Goal: Task Accomplishment & Management: Manage account settings

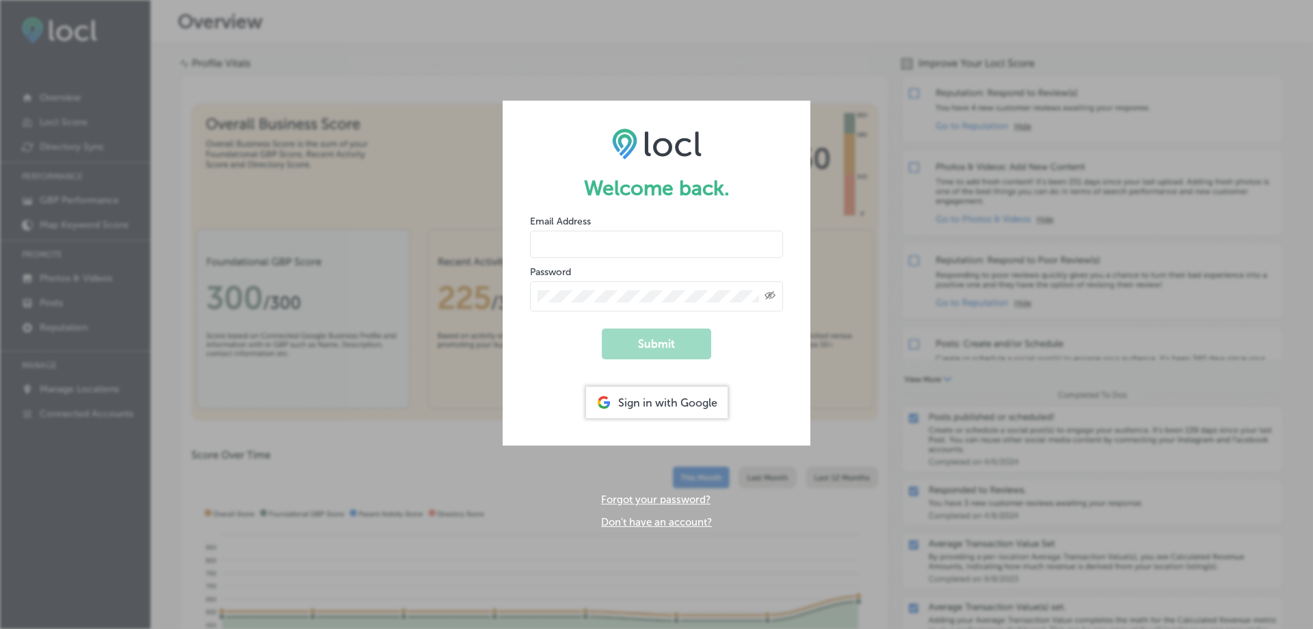
click at [569, 241] on input "email" at bounding box center [656, 243] width 253 height 27
click at [655, 409] on div "Sign in with Google" at bounding box center [657, 401] width 142 height 31
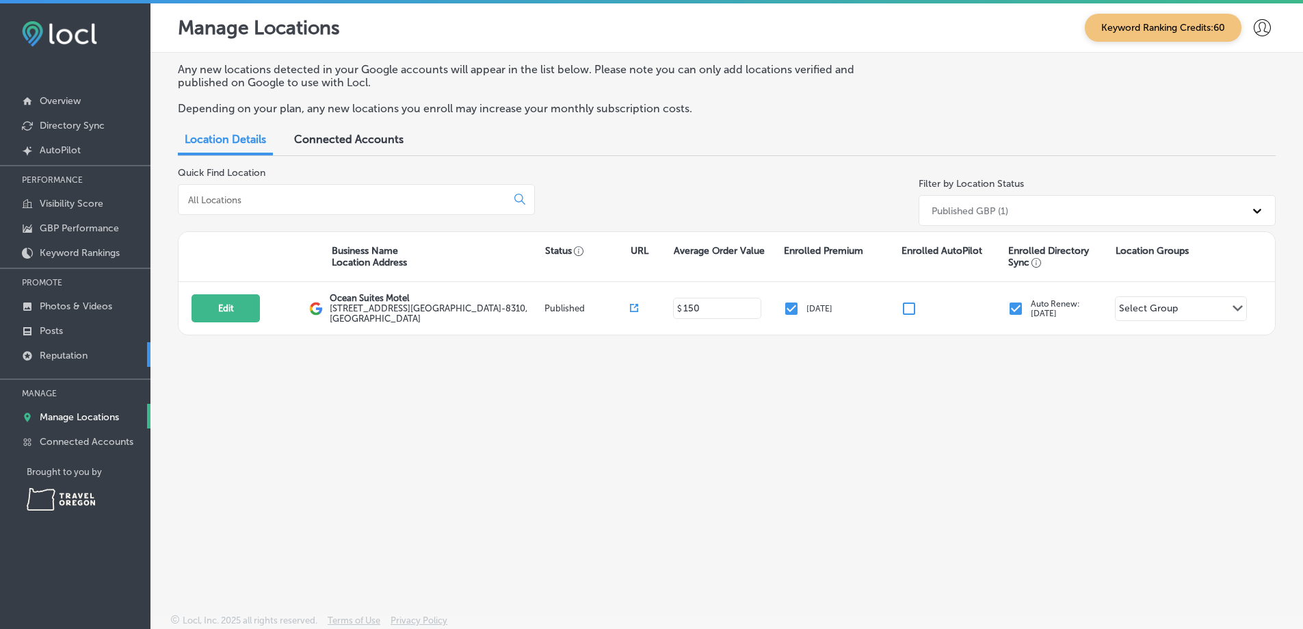
click at [68, 357] on p "Reputation" at bounding box center [64, 356] width 48 height 12
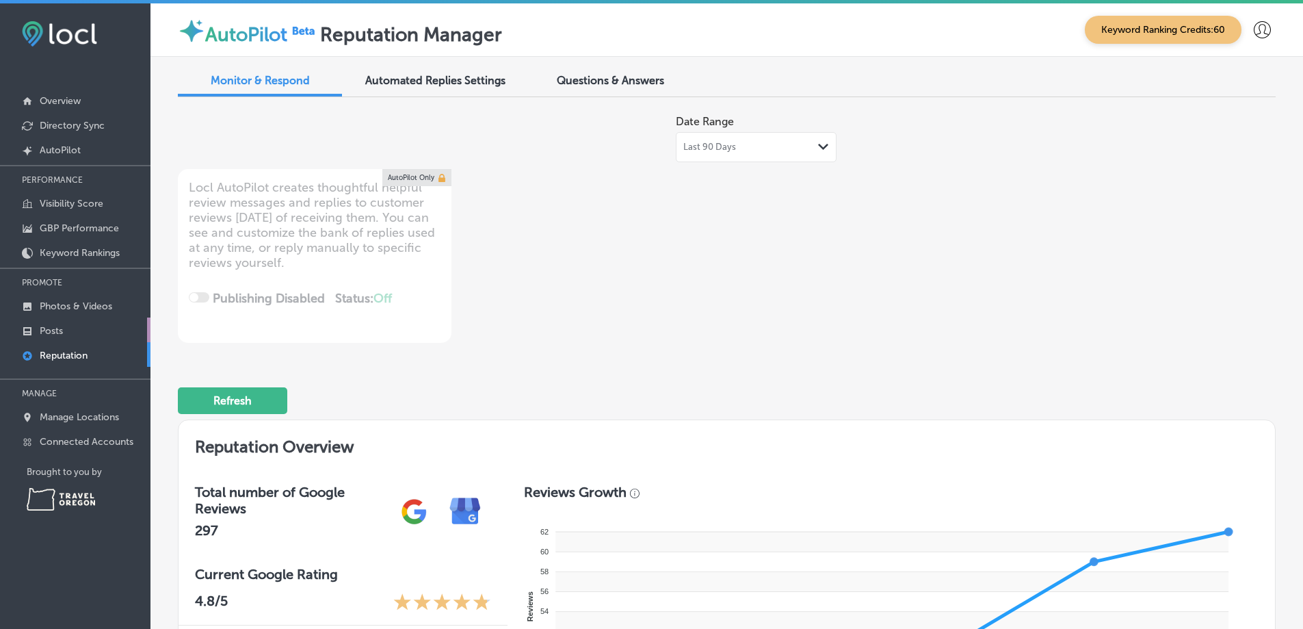
click at [53, 327] on p "Posts" at bounding box center [51, 331] width 23 height 12
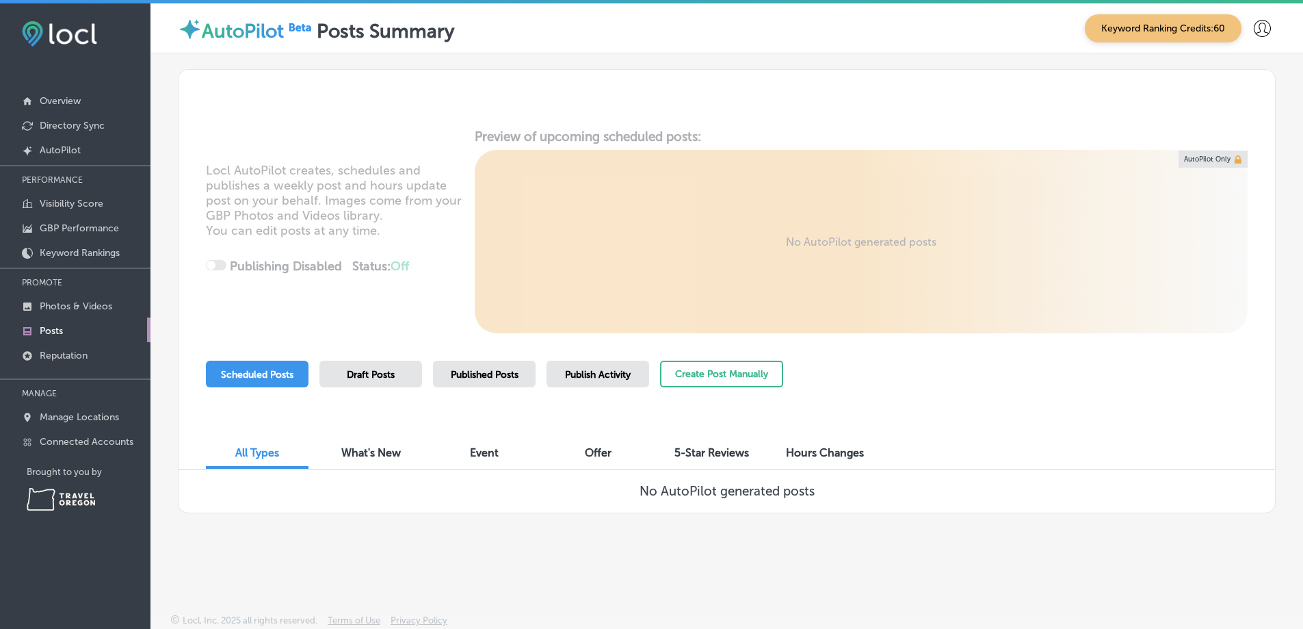
scroll to position [3, 0]
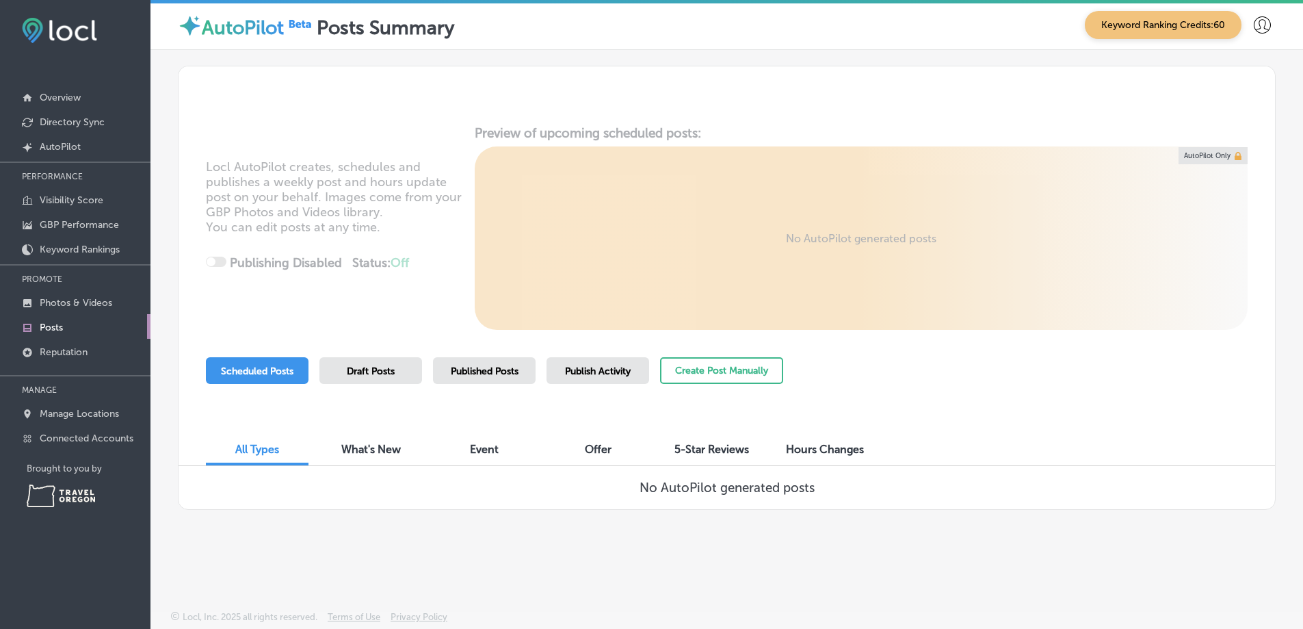
click at [717, 449] on span "5-Star Reviews" at bounding box center [711, 449] width 75 height 13
click at [62, 346] on p "Reputation" at bounding box center [64, 352] width 48 height 12
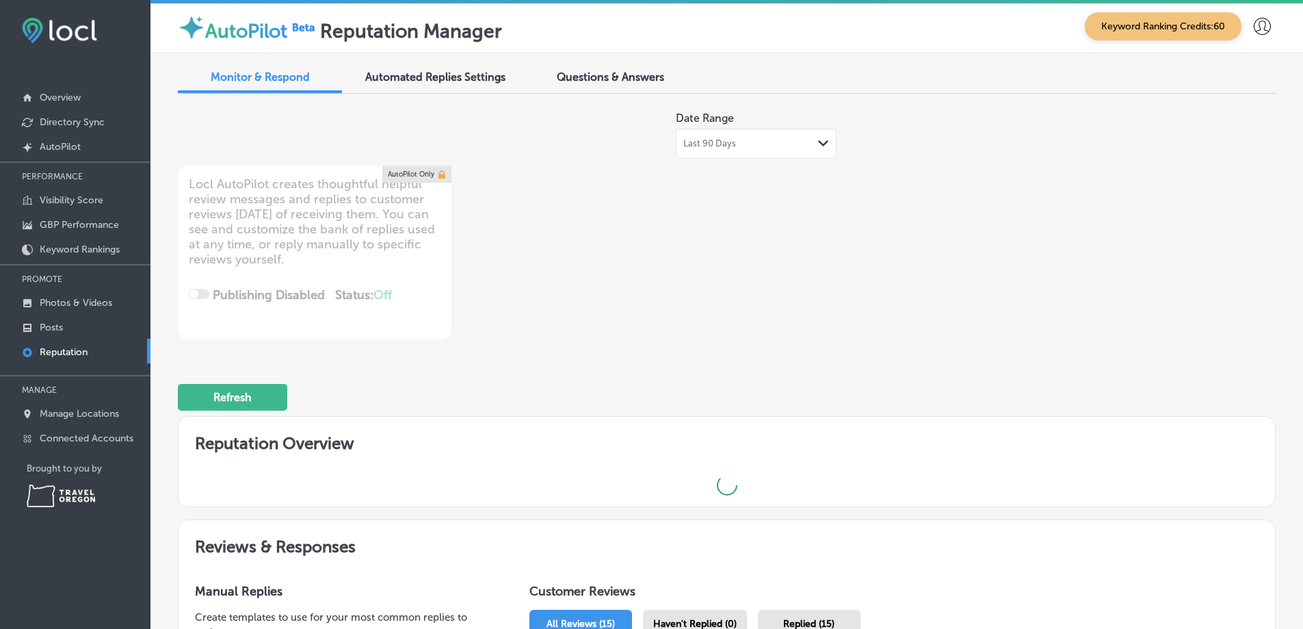
type textarea "x"
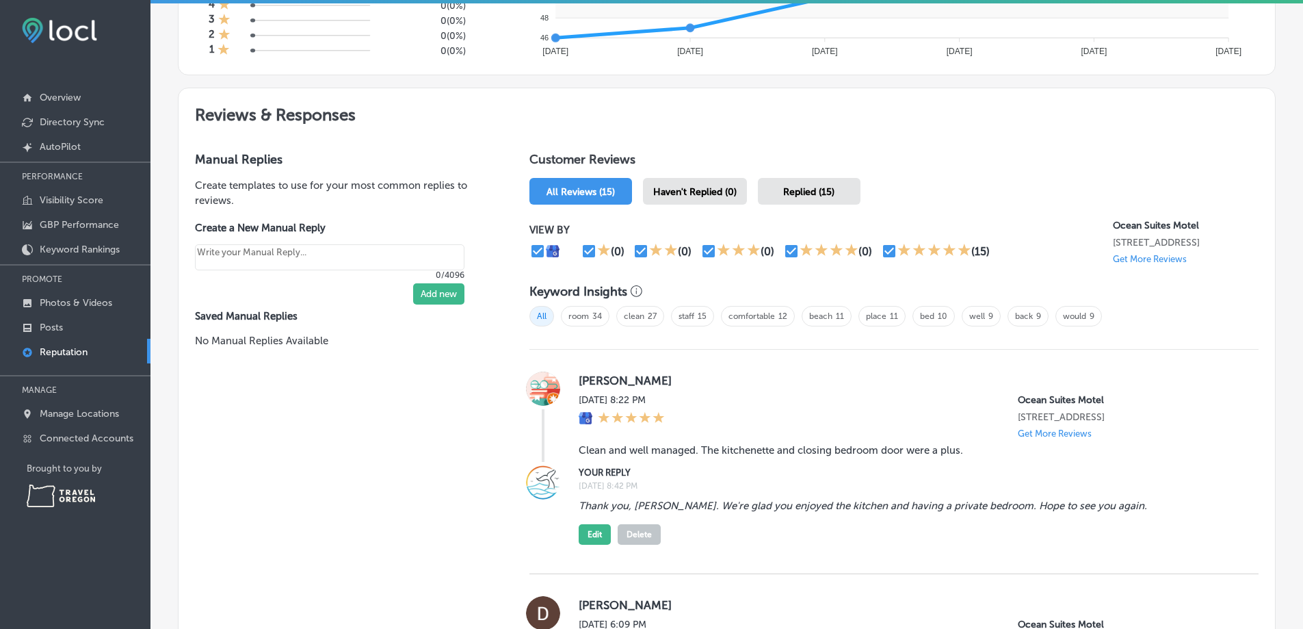
scroll to position [752, 0]
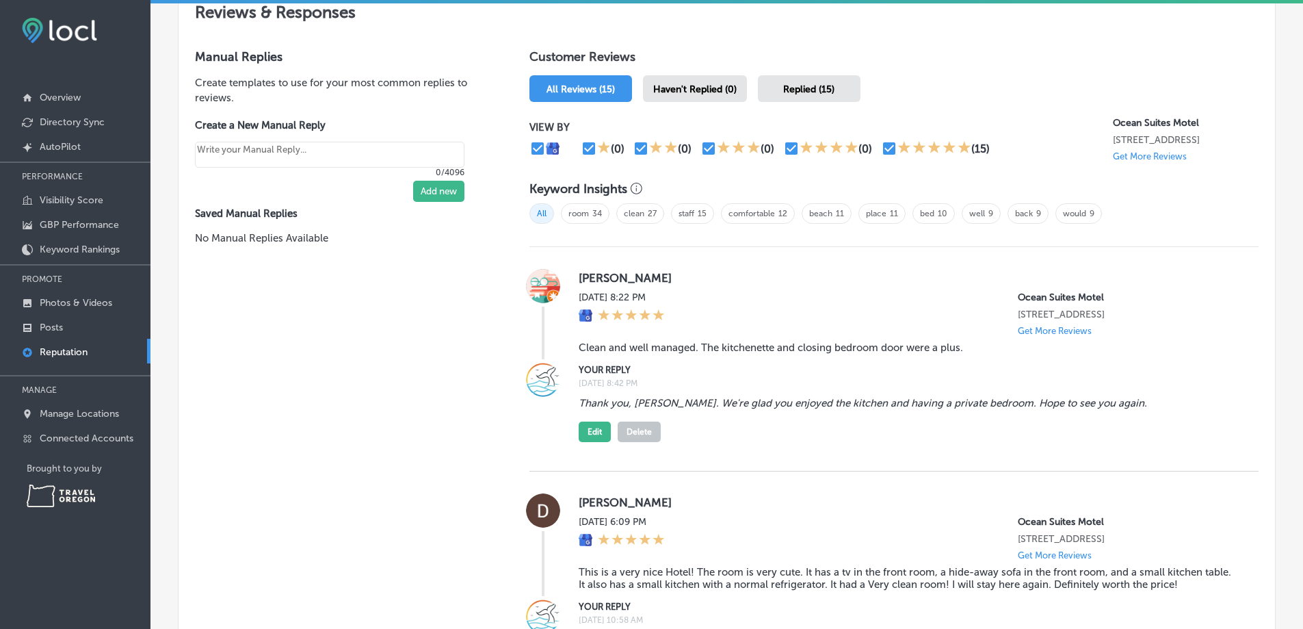
click at [1055, 336] on p "Get More Reviews" at bounding box center [1055, 331] width 74 height 10
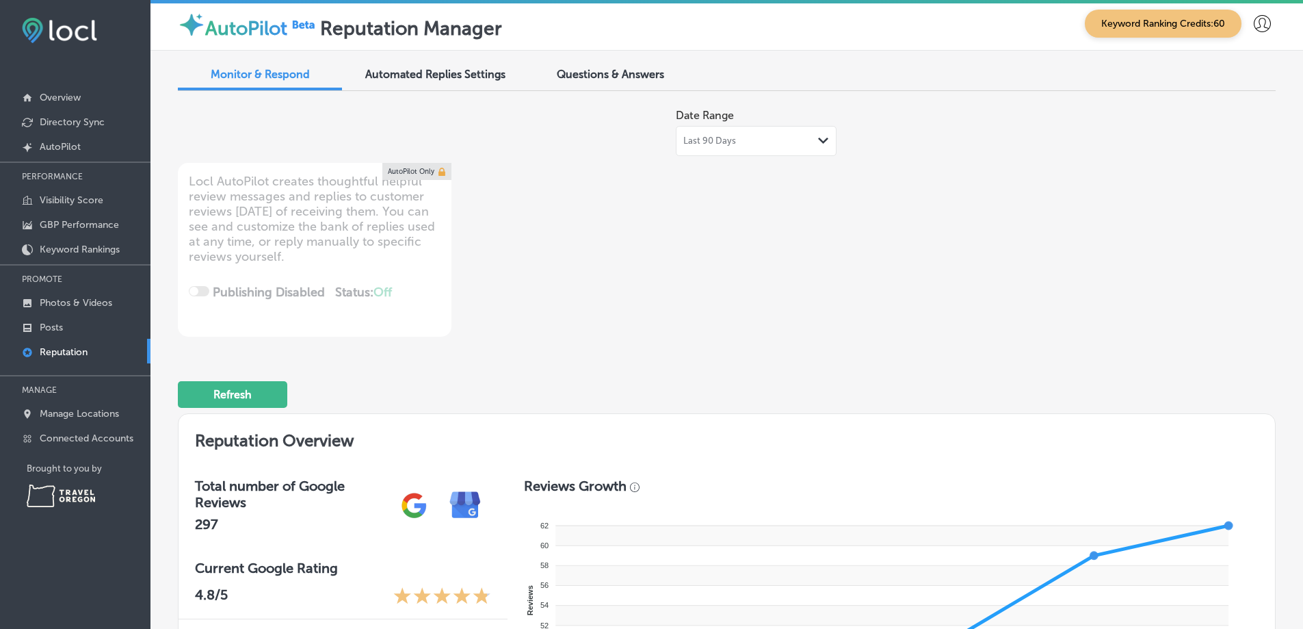
scroll to position [0, 0]
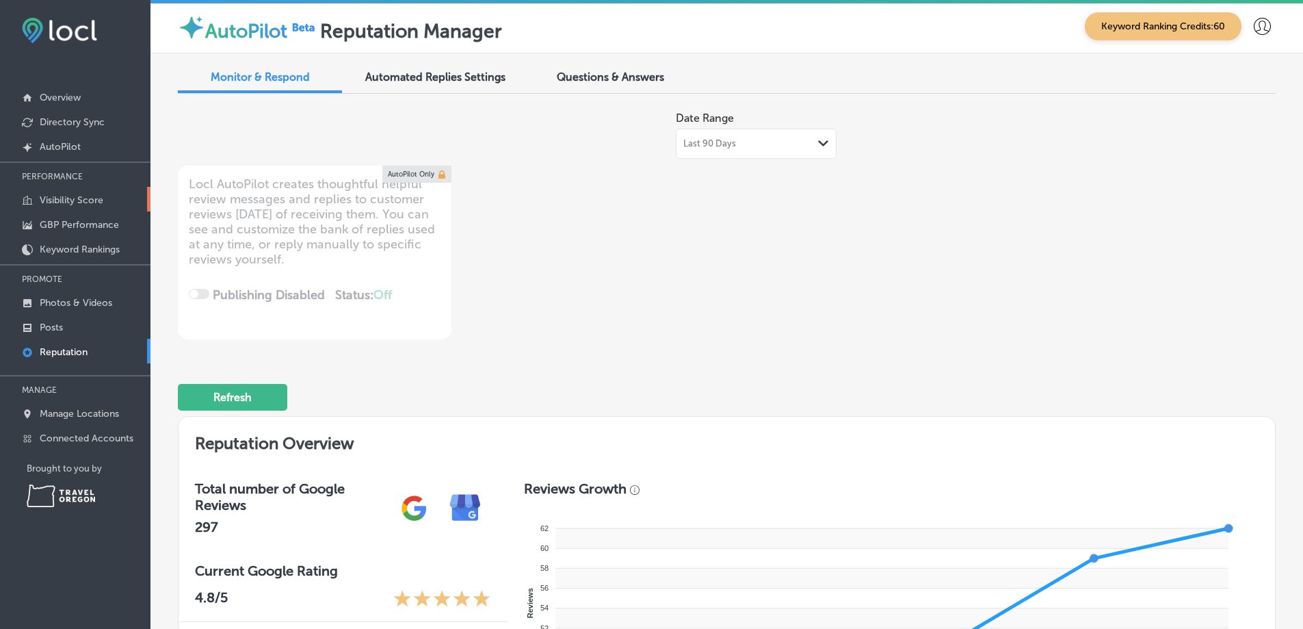
click at [73, 200] on p "Visibility Score" at bounding box center [72, 200] width 64 height 12
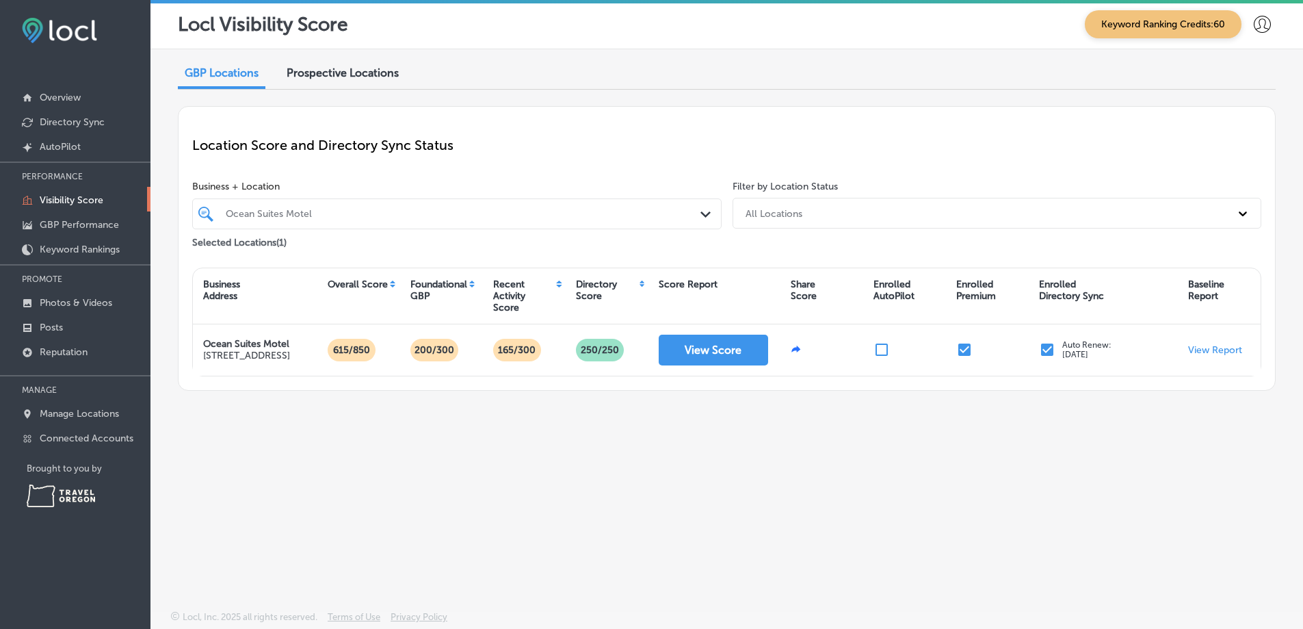
click at [1155, 24] on span "Keyword Ranking Credits: 60" at bounding box center [1163, 24] width 157 height 28
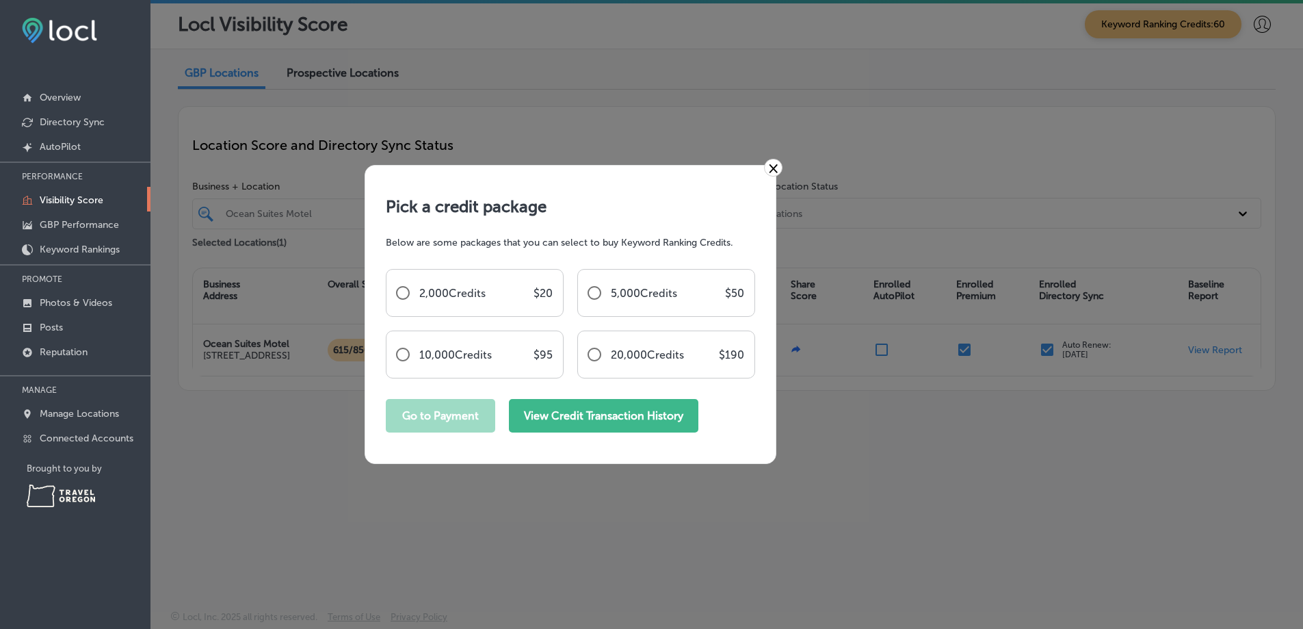
click at [630, 423] on button "View Credit Transaction History" at bounding box center [603, 416] width 189 height 34
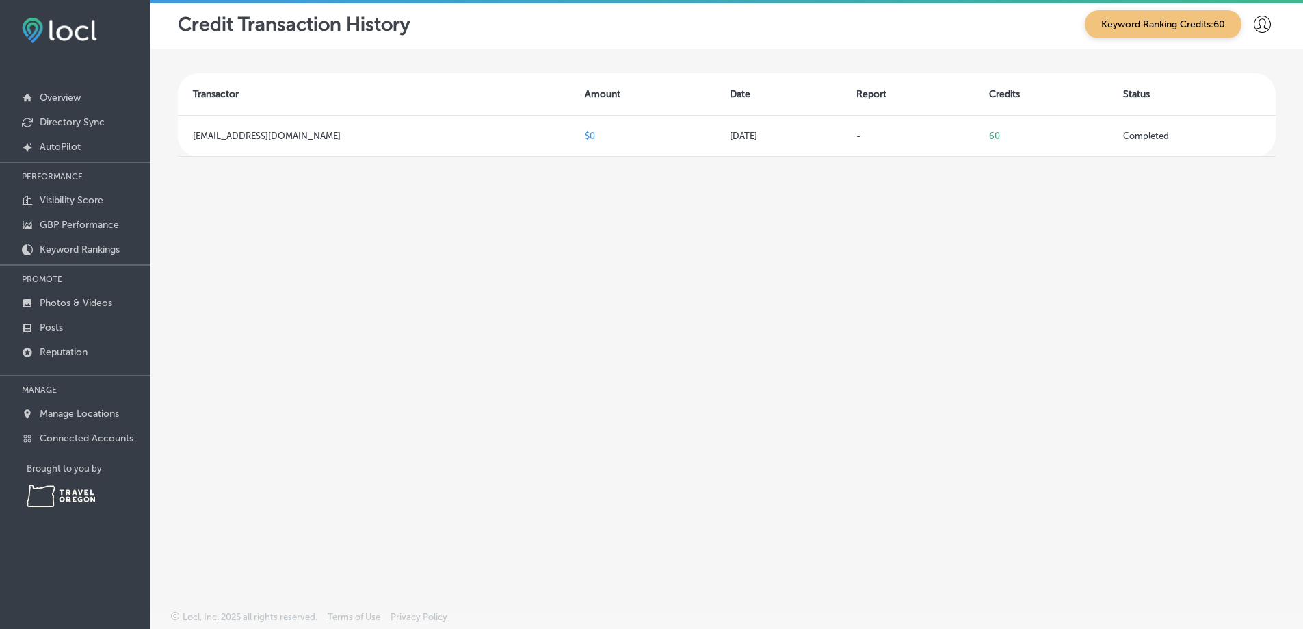
click at [1264, 23] on icon at bounding box center [1262, 24] width 17 height 17
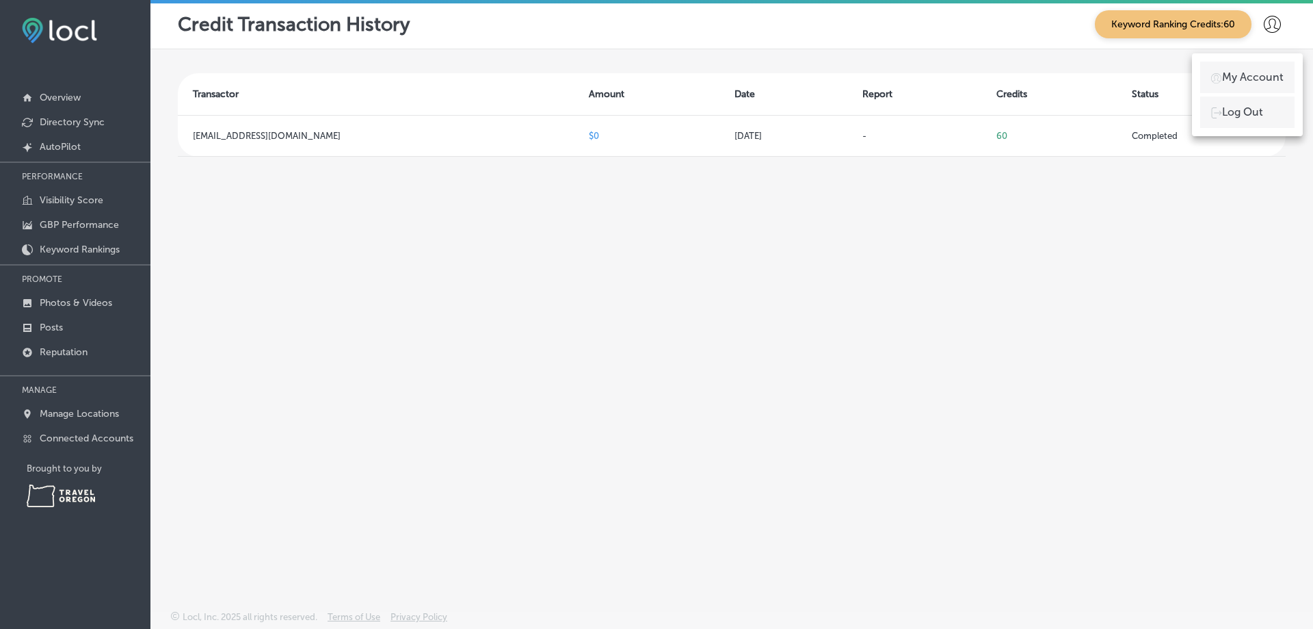
click at [1266, 73] on p "My Account" at bounding box center [1253, 77] width 62 height 16
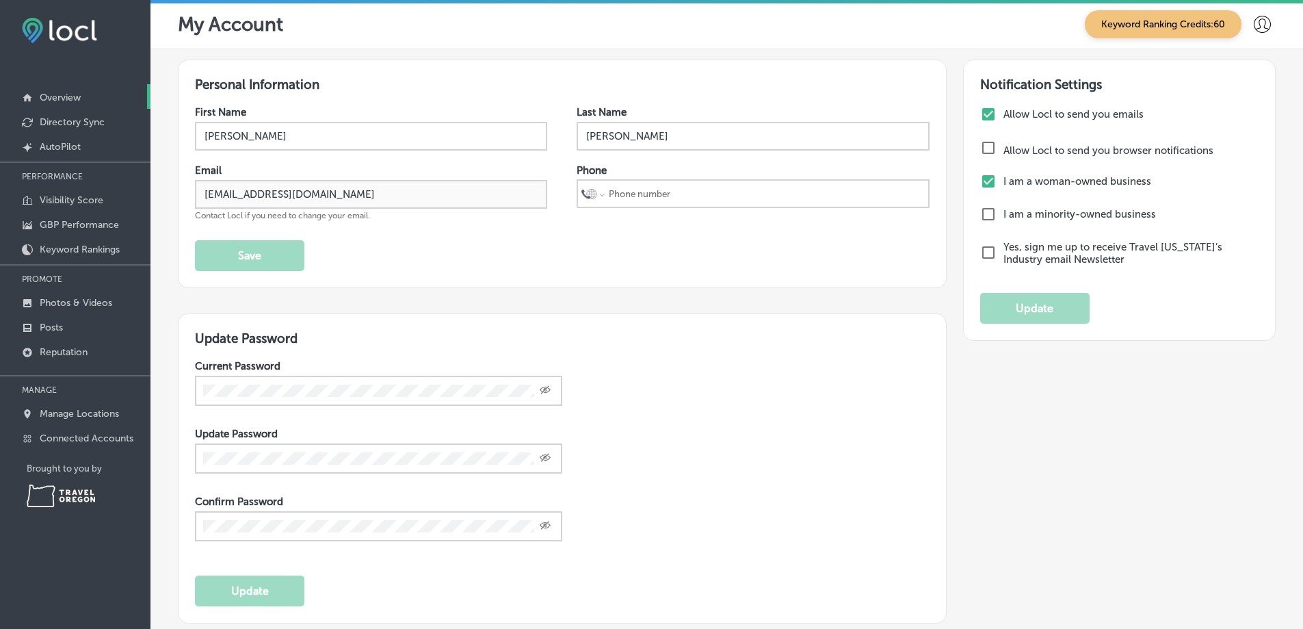
click at [64, 101] on p "Overview" at bounding box center [60, 98] width 41 height 12
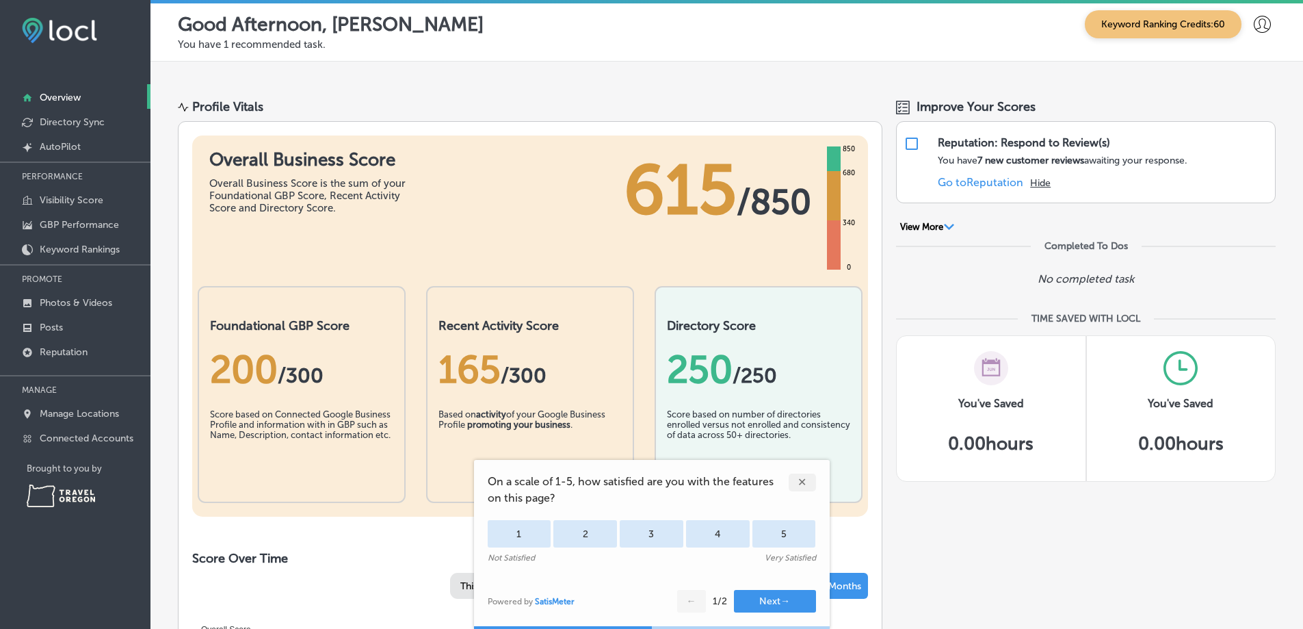
click at [802, 485] on div "✕" at bounding box center [802, 482] width 27 height 18
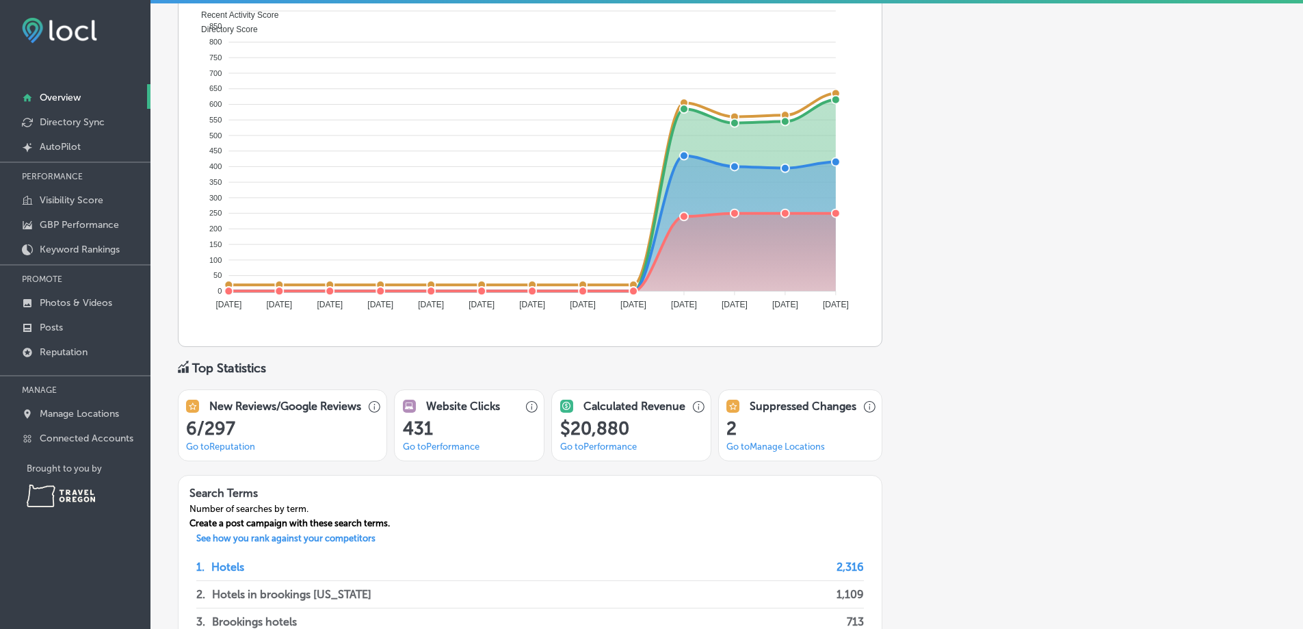
scroll to position [684, 0]
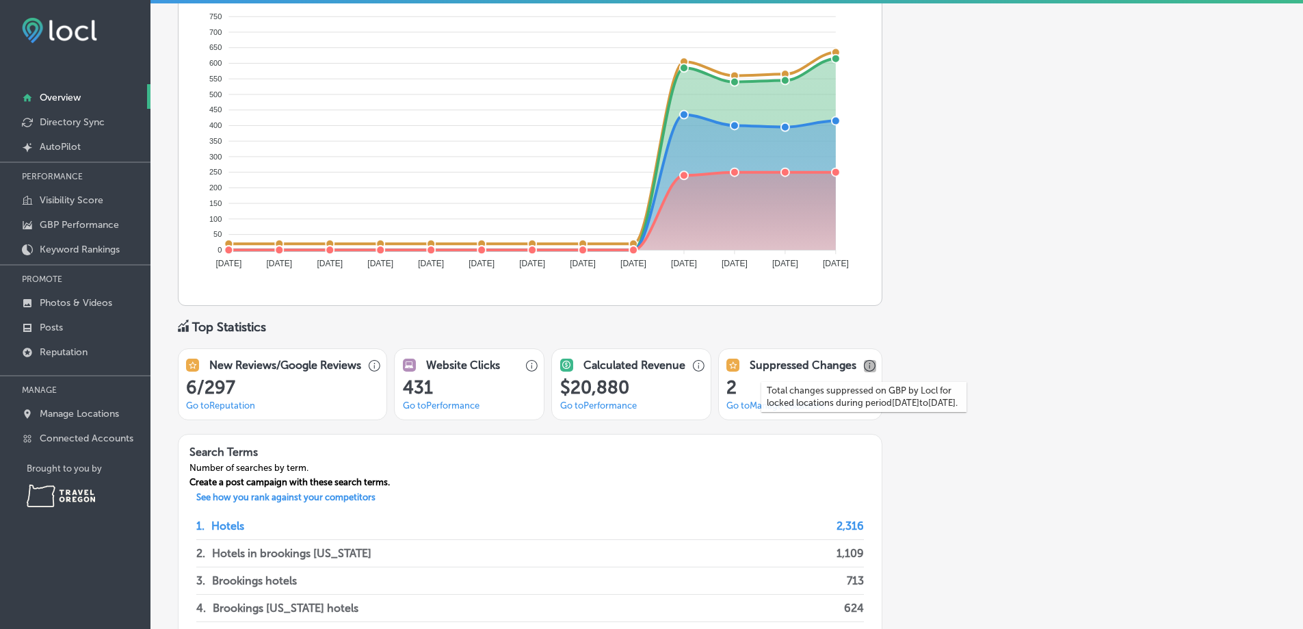
click at [864, 367] on icon "button" at bounding box center [870, 366] width 12 height 12
click at [746, 404] on link "Go to [GEOGRAPHIC_DATA] Locations" at bounding box center [775, 405] width 98 height 10
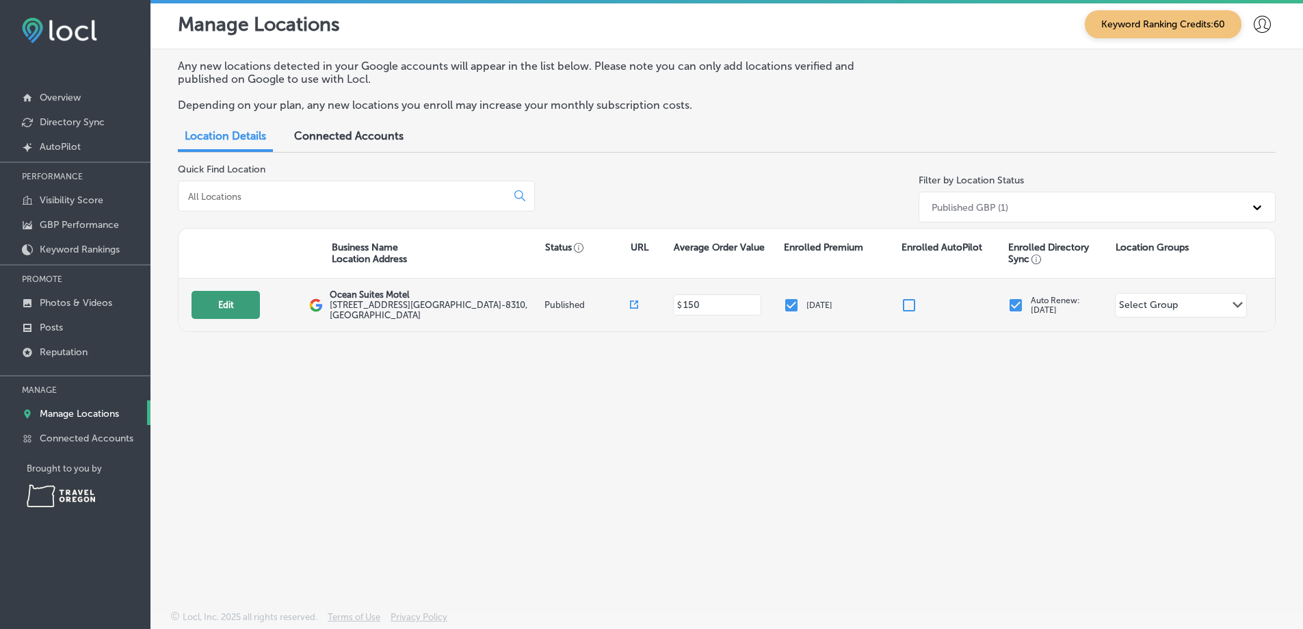
click at [215, 304] on button "Edit" at bounding box center [226, 305] width 68 height 28
select select "US"
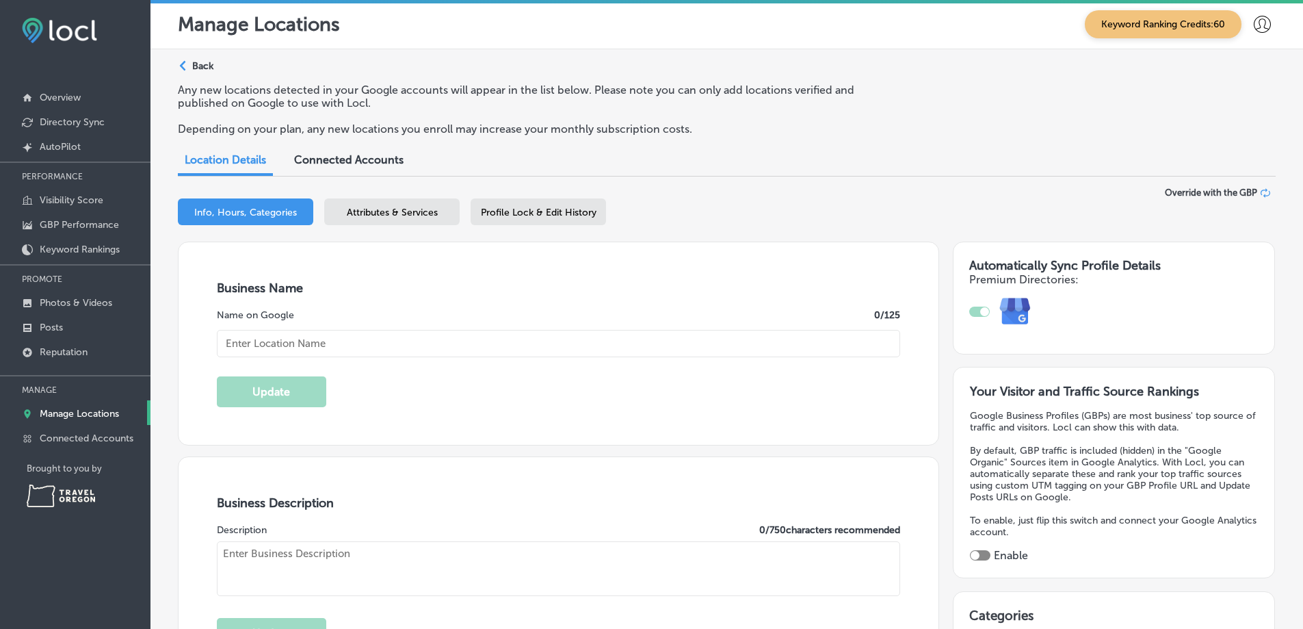
type input "Ocean Suites Motel"
type input "[STREET_ADDRESS]"
type input "Harbor"
type input "97415-8310"
type input "US"
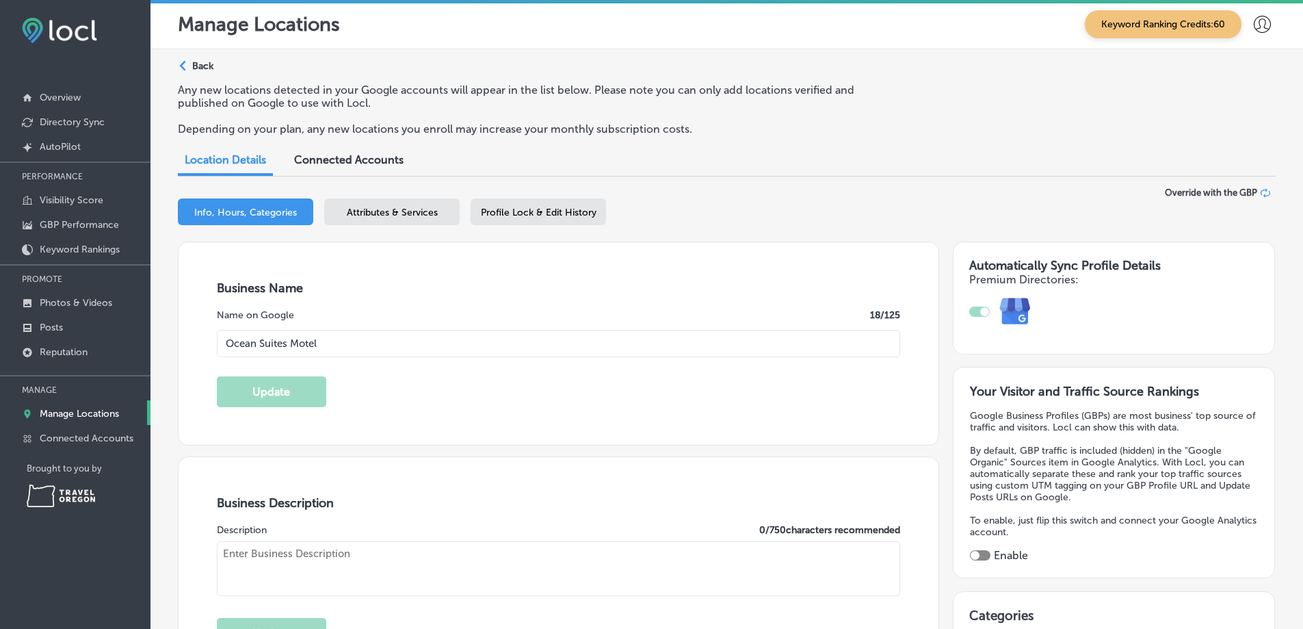
type input "[URL][DOMAIN_NAME]"
type input "150"
type input "[EMAIL_ADDRESS][DOMAIN_NAME]"
type input "[URL][DOMAIN_NAME]"
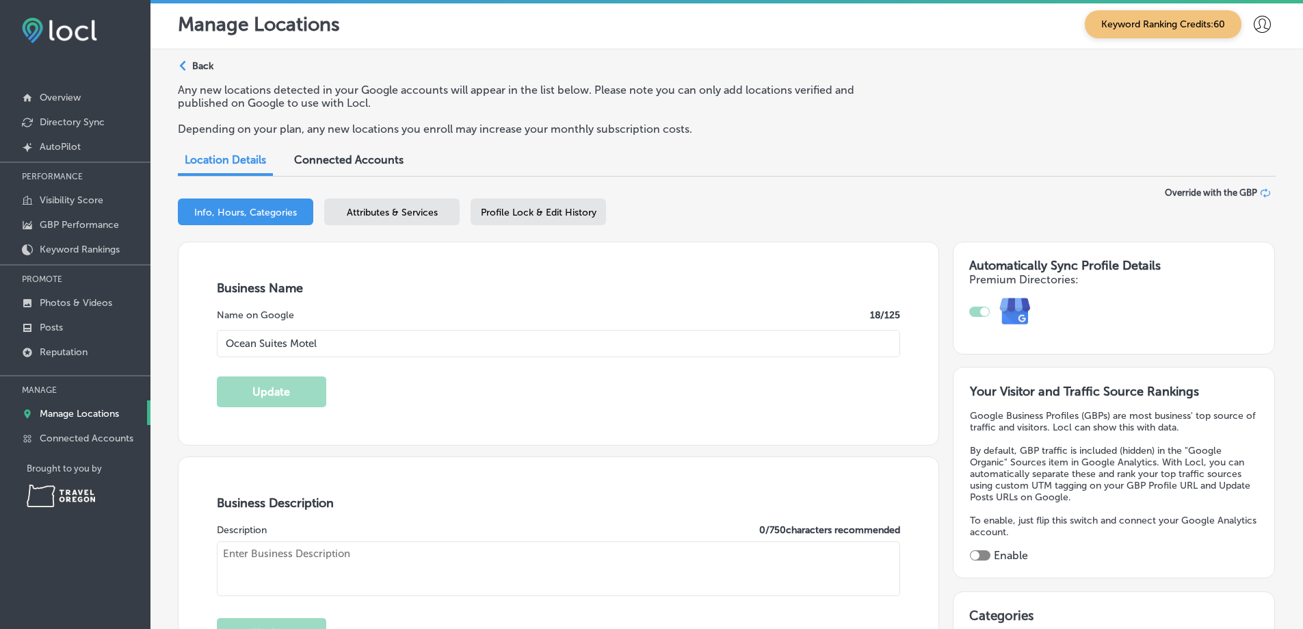
checkbox input "true"
type textarea "Apartment-style suites on the coast. We offer free Netflix in every suite along…"
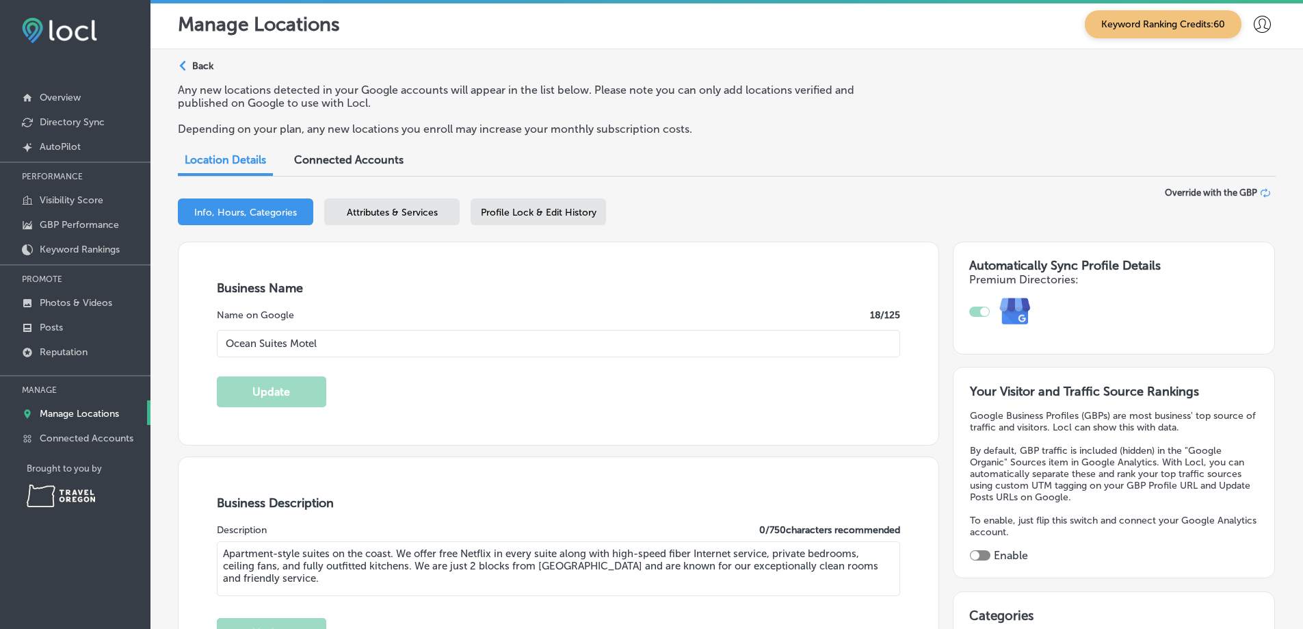
type input "[PHONE_NUMBER]"
select select "US"
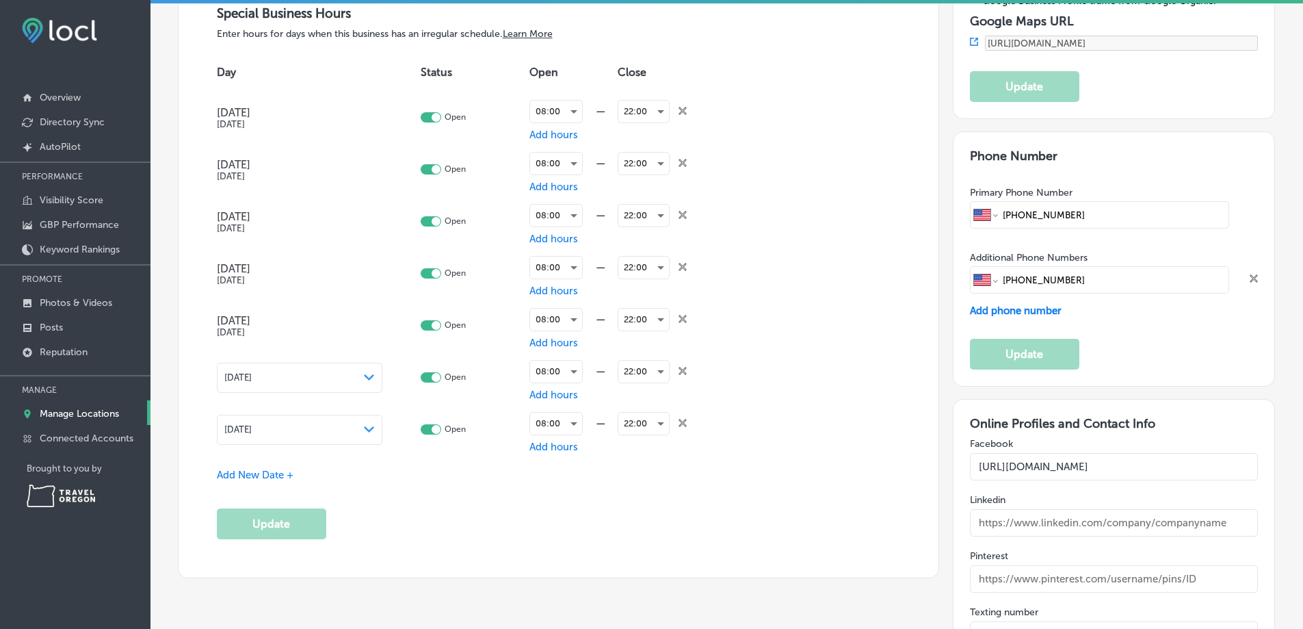
scroll to position [1573, 0]
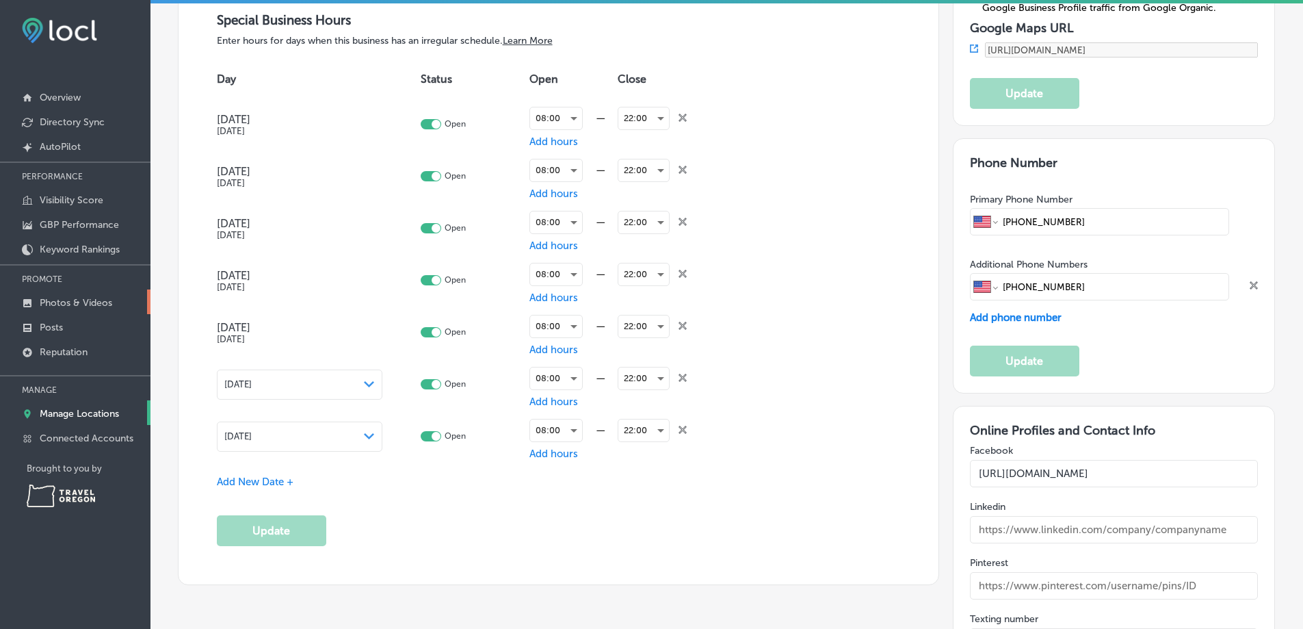
click at [96, 298] on p "Photos & Videos" at bounding box center [76, 303] width 73 height 12
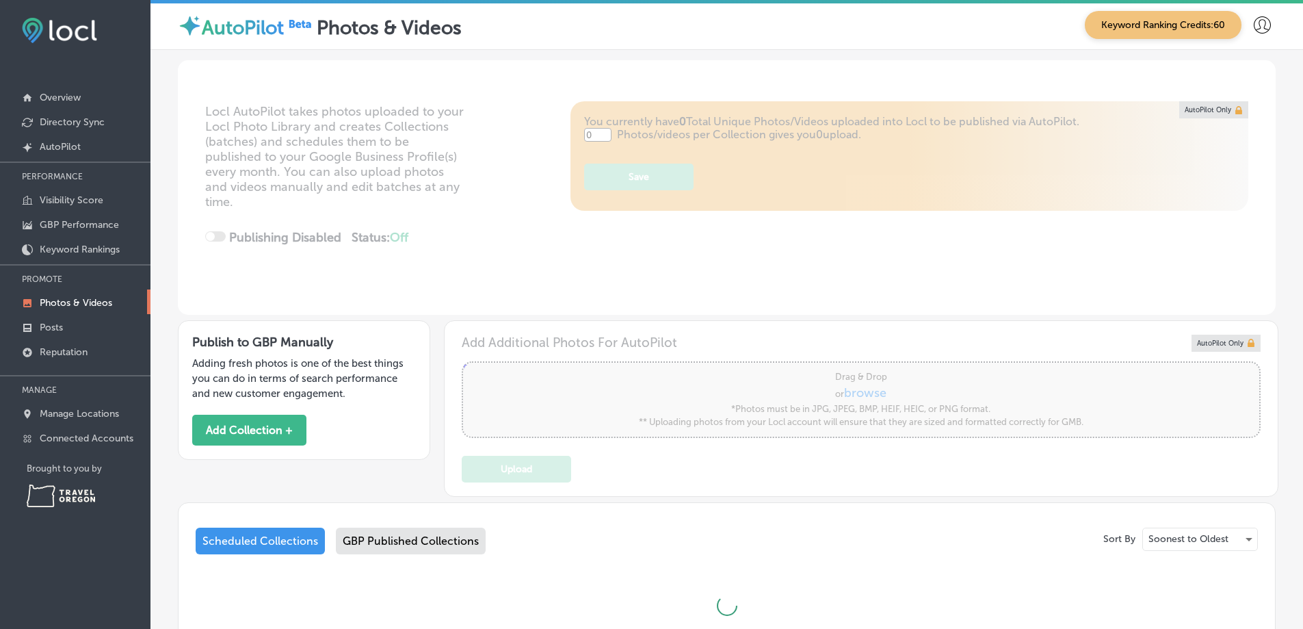
type input "5"
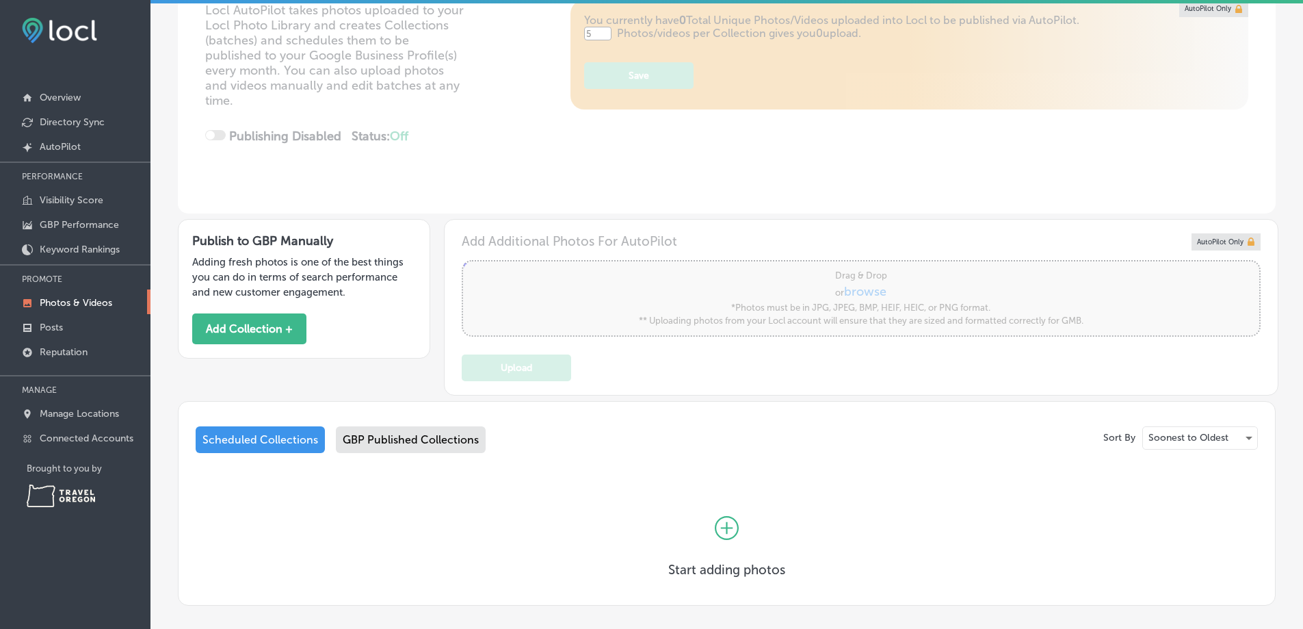
scroll to position [137, 0]
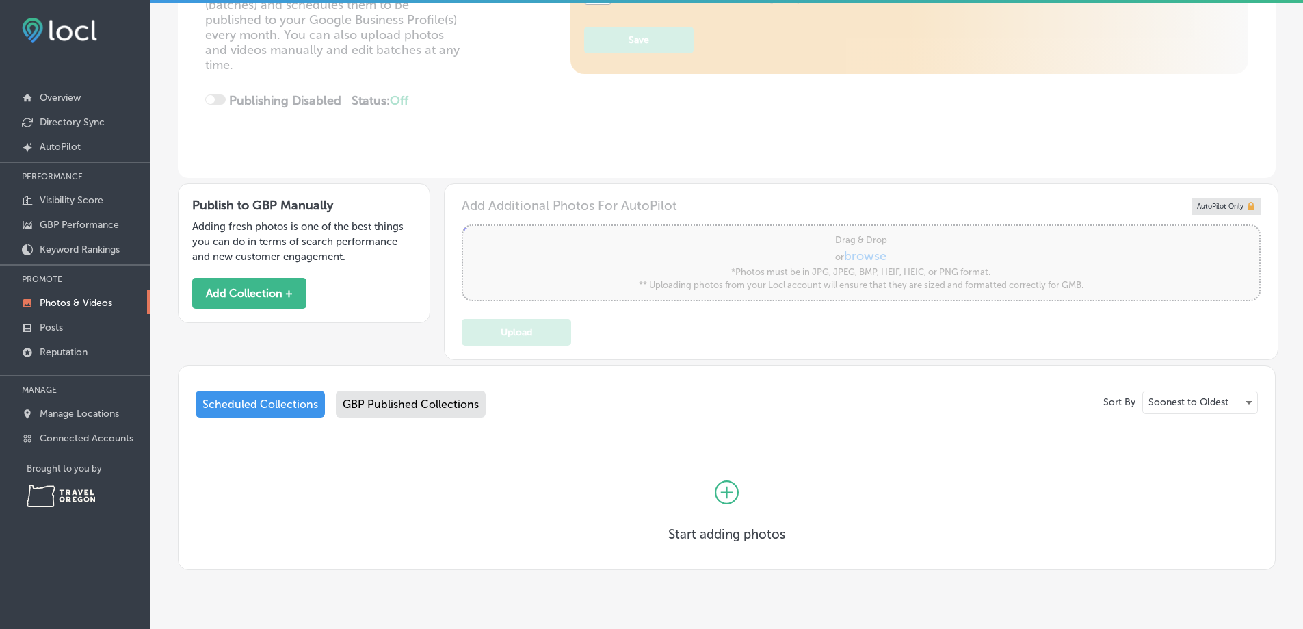
click at [401, 403] on div "GBP Published Collections" at bounding box center [411, 404] width 150 height 27
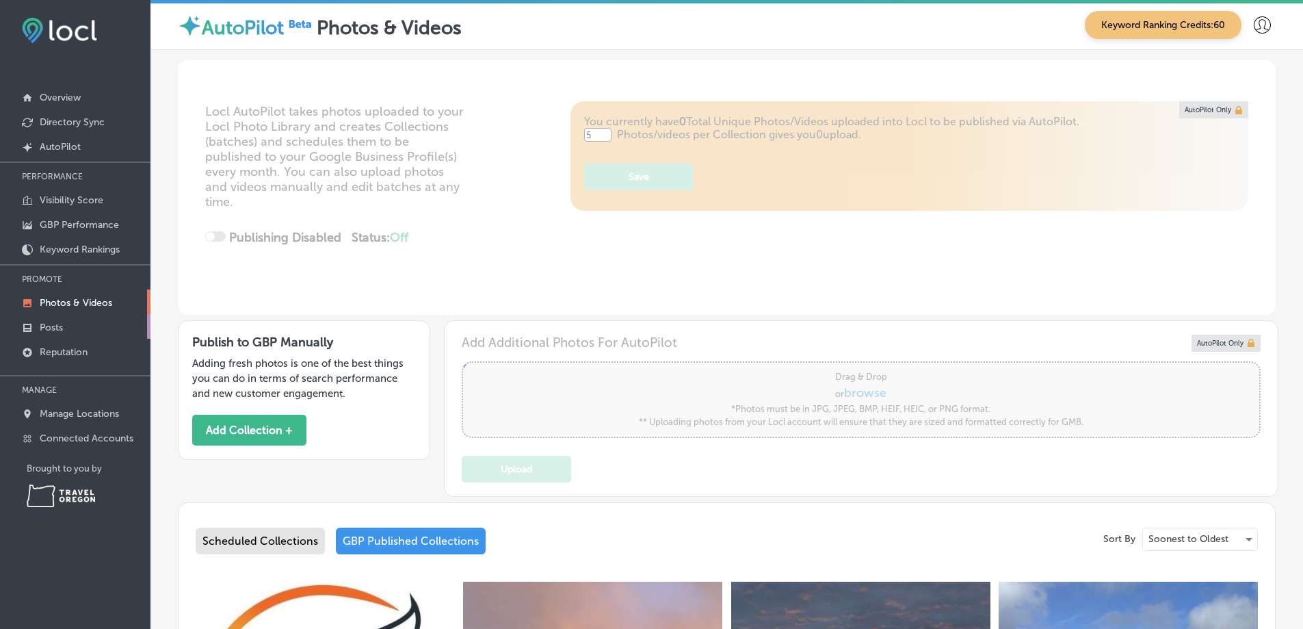
click at [60, 326] on p "Posts" at bounding box center [51, 327] width 23 height 12
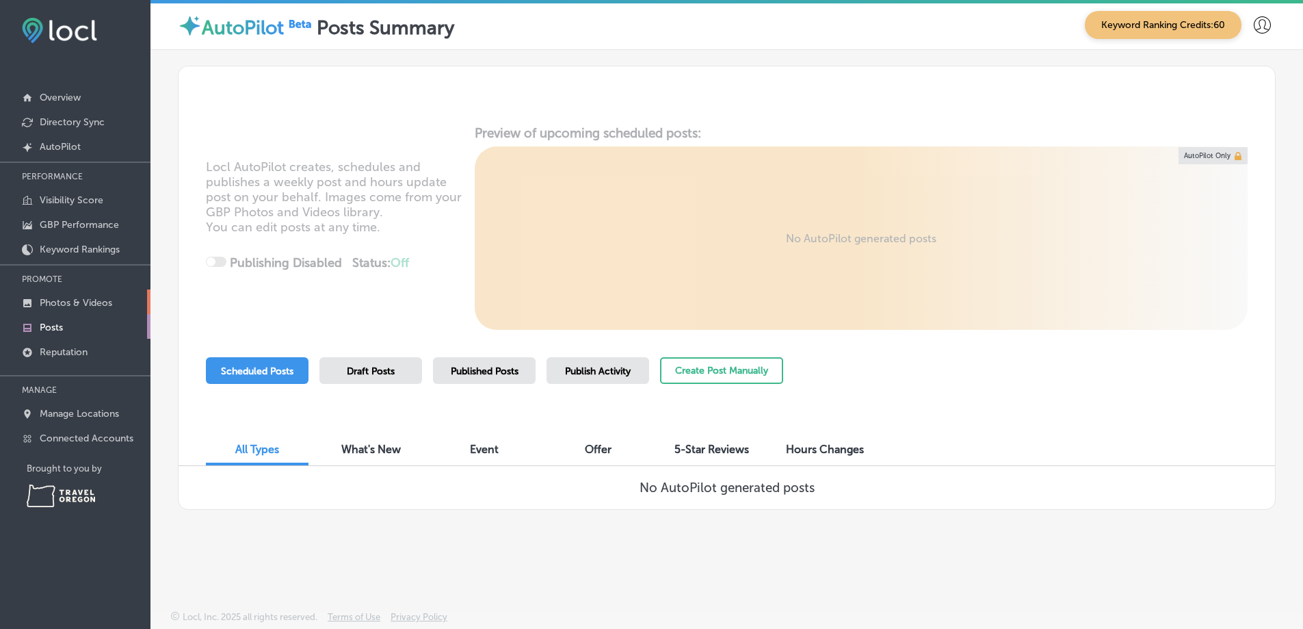
click at [66, 304] on p "Photos & Videos" at bounding box center [76, 303] width 73 height 12
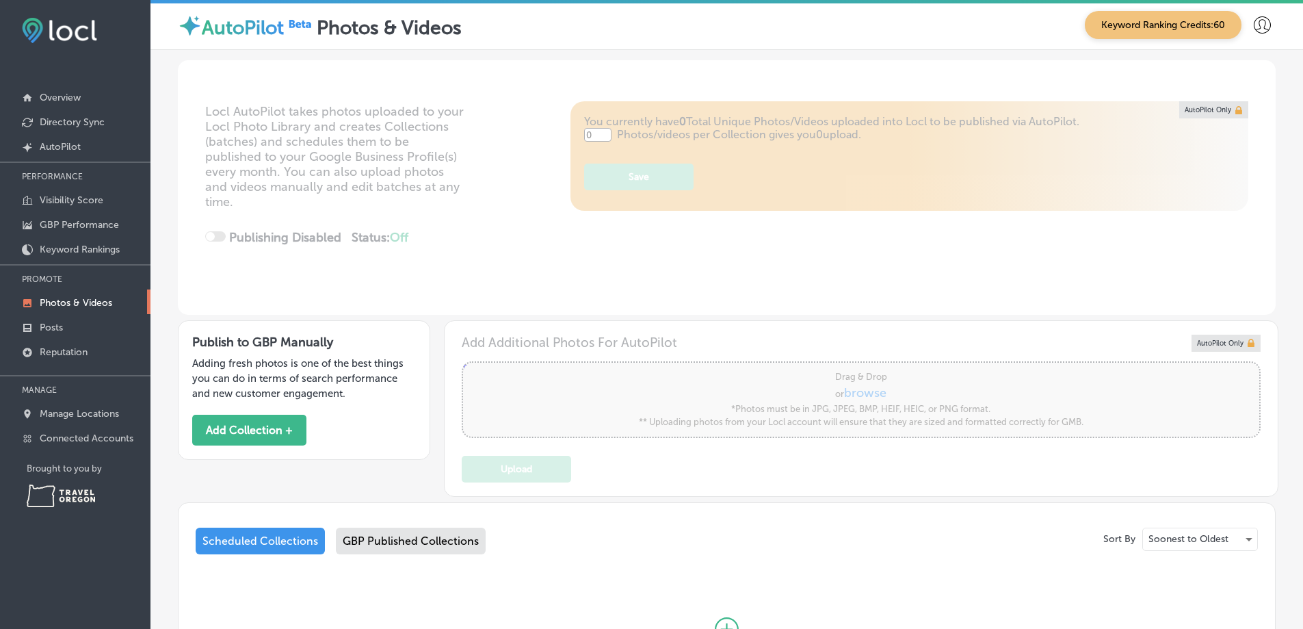
type input "5"
